Goal: Task Accomplishment & Management: Manage account settings

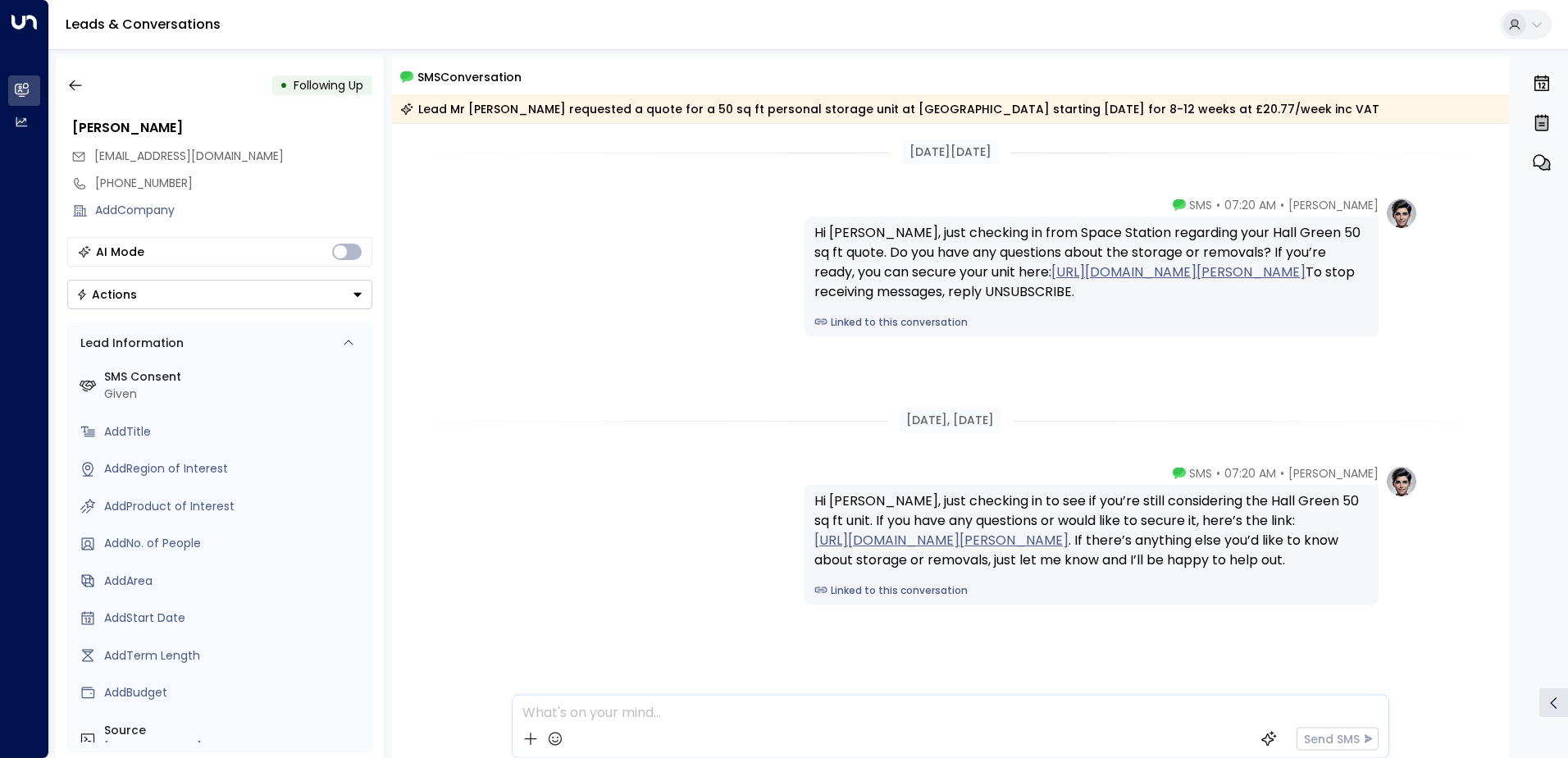
scroll to position [30, 0]
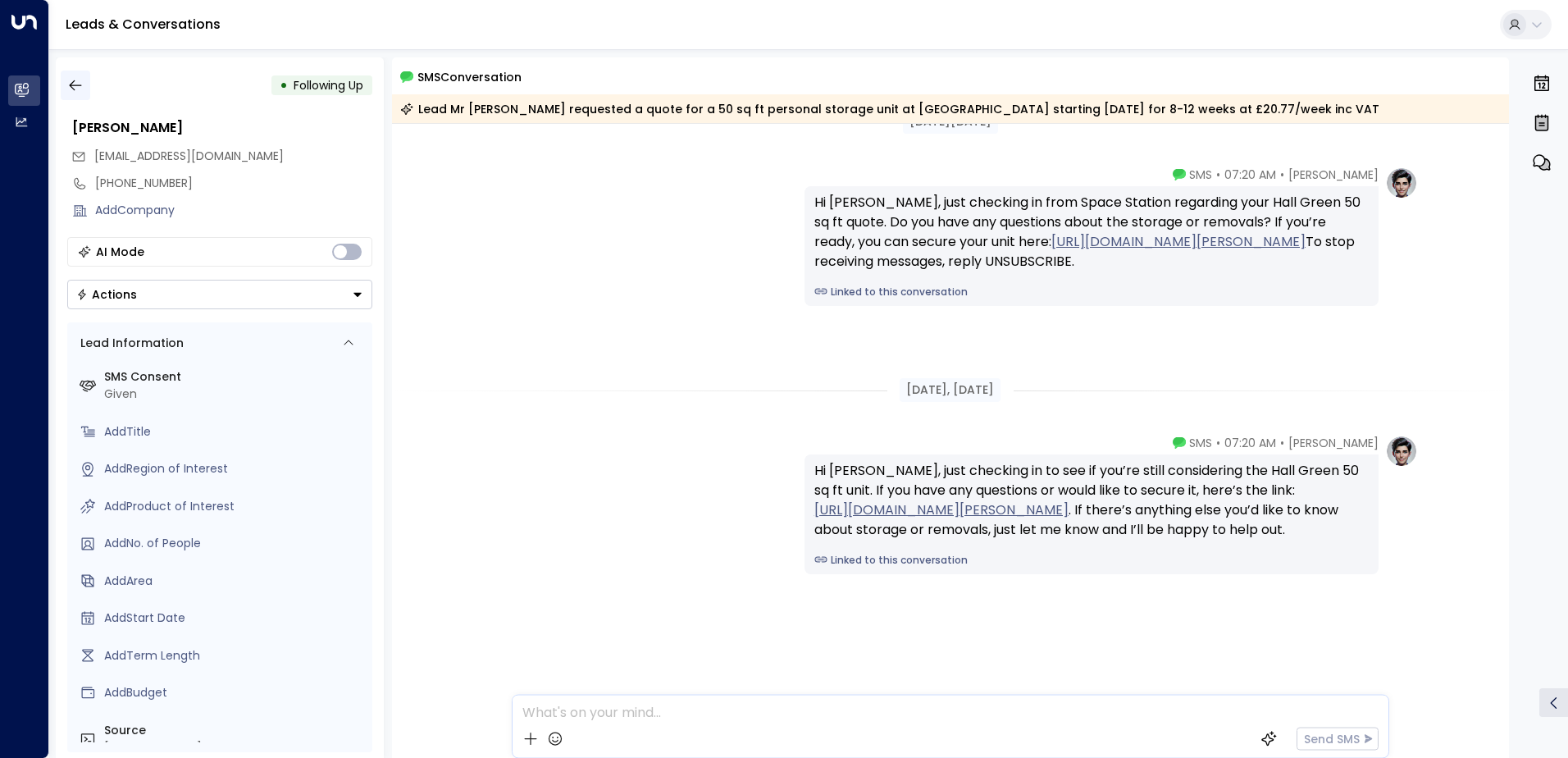
click at [77, 83] on icon "button" at bounding box center [75, 85] width 16 height 16
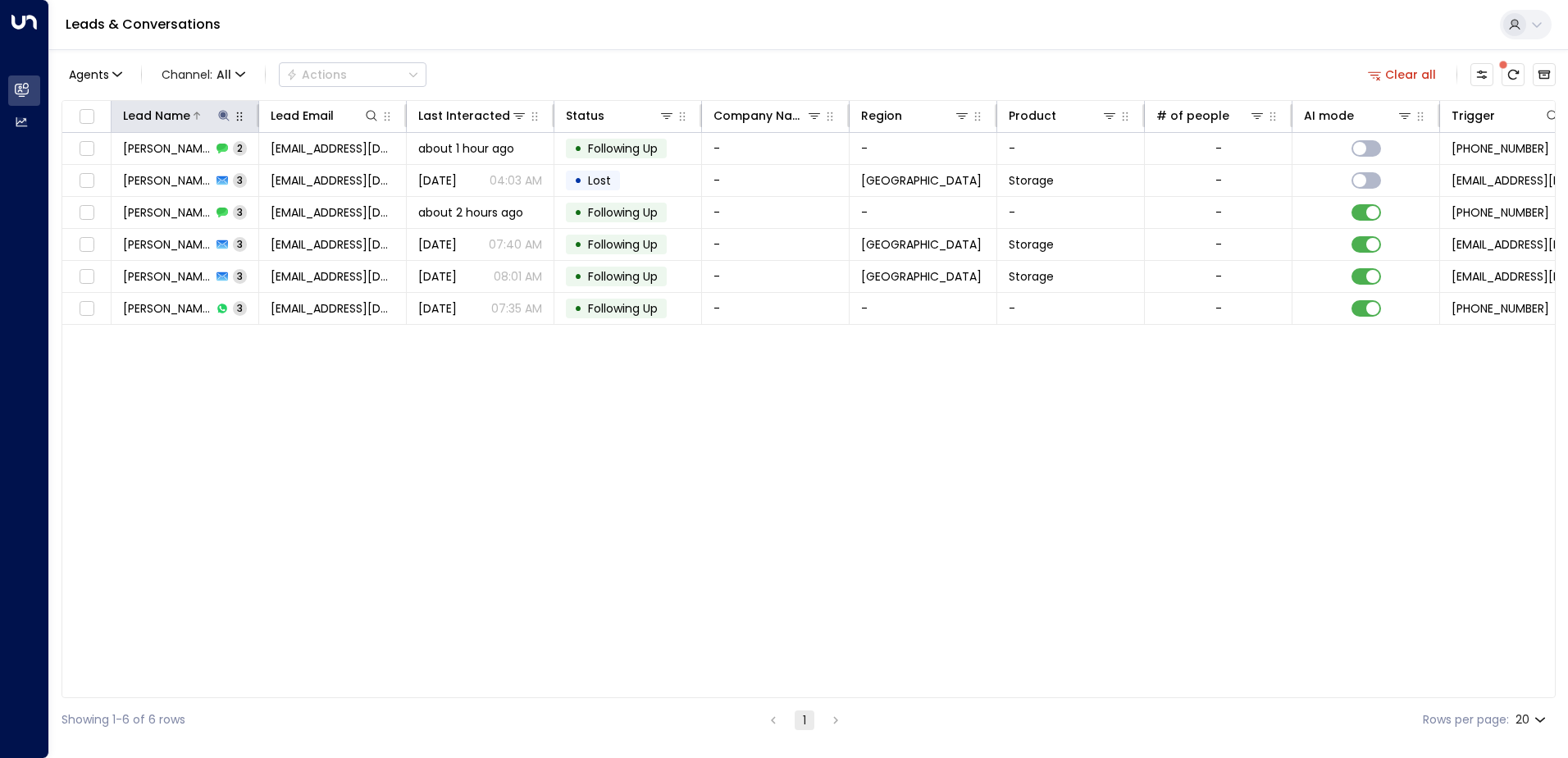
click at [221, 121] on icon at bounding box center [224, 116] width 13 height 13
type input "*"
type input "**********"
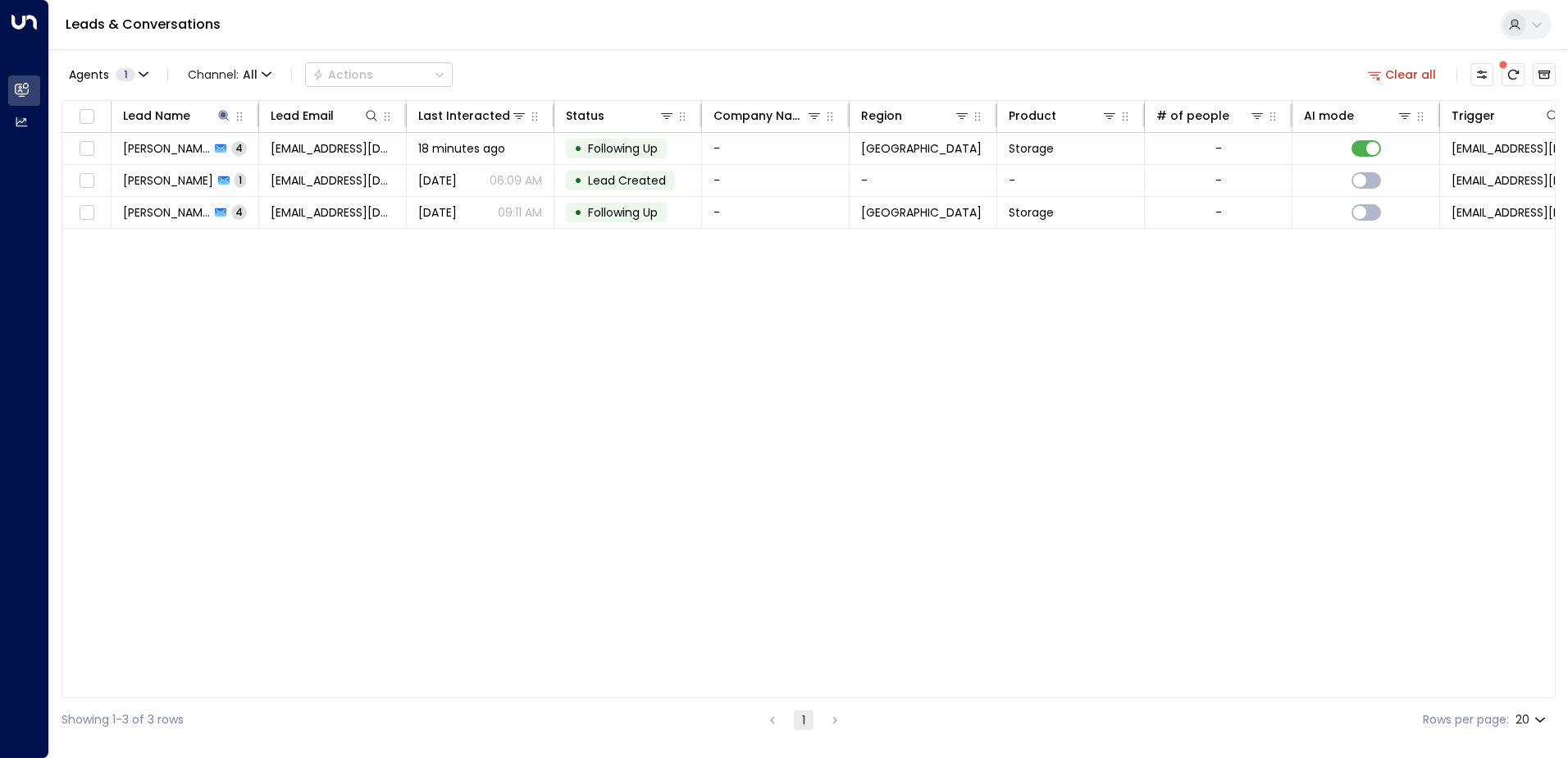
click at [708, 44] on div "Leads & Conversations" at bounding box center [809, 25] width 1519 height 50
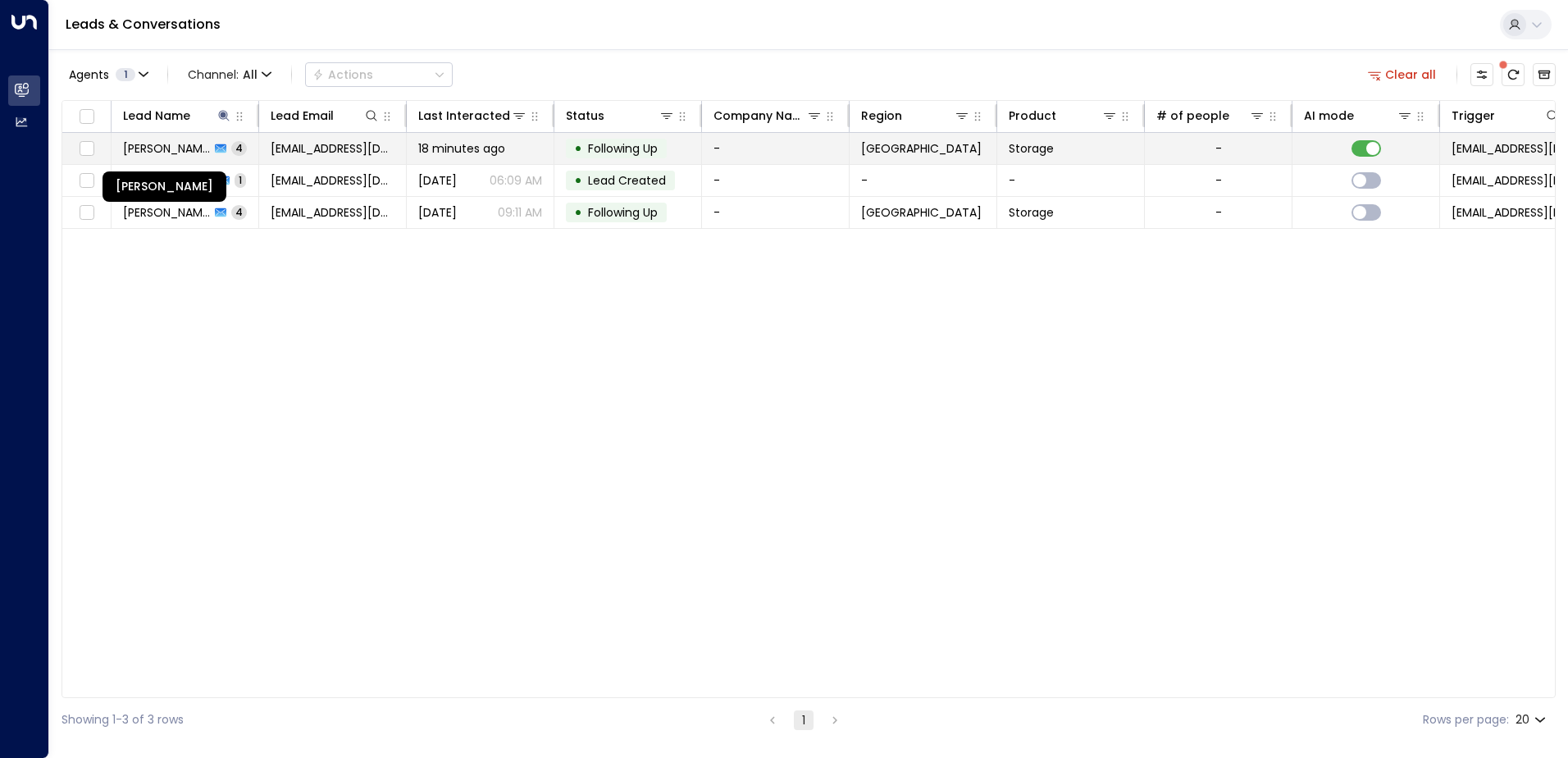
click at [162, 151] on span "[PERSON_NAME]" at bounding box center [166, 149] width 87 height 16
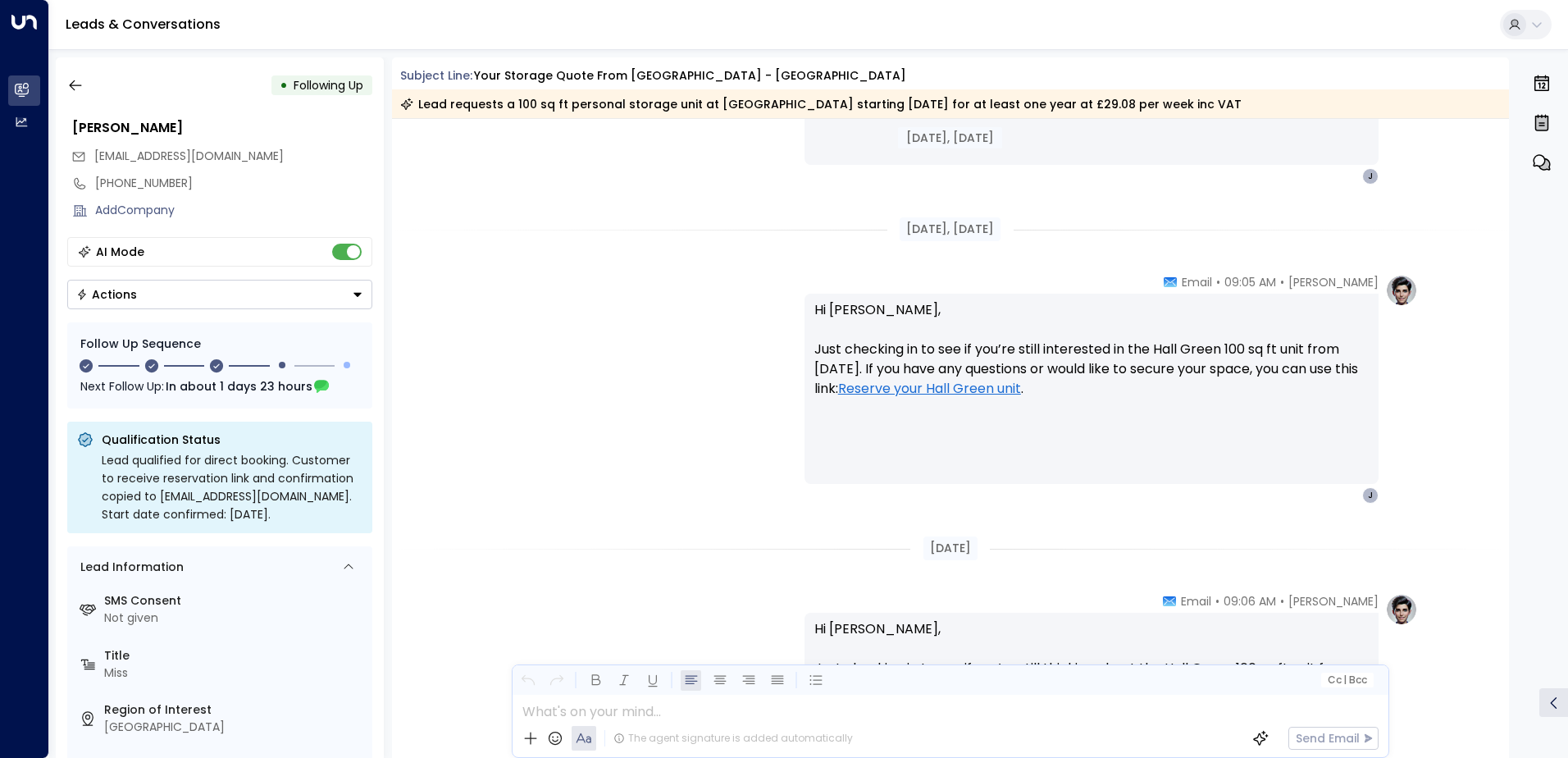
scroll to position [1729, 0]
